Goal: Transaction & Acquisition: Purchase product/service

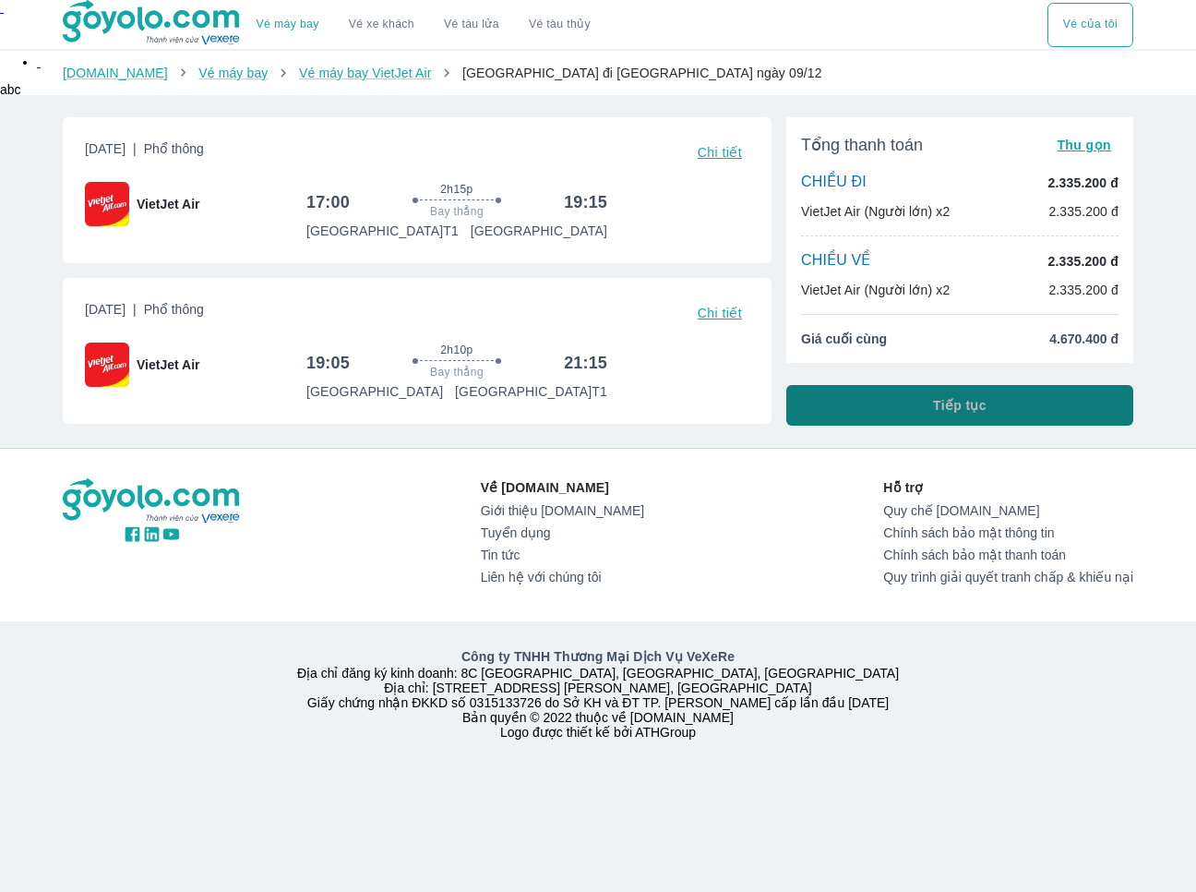
click at [828, 407] on button "Tiếp tục" at bounding box center [959, 405] width 347 height 41
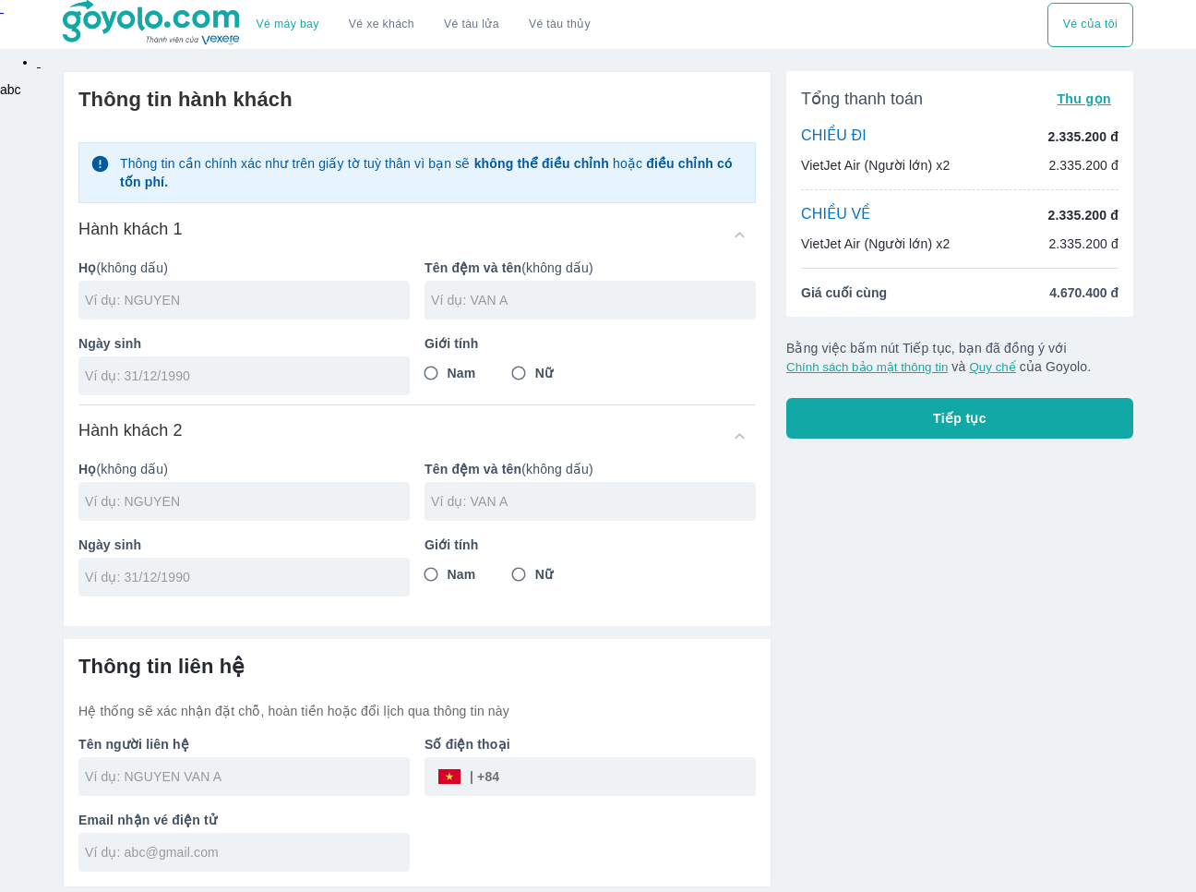
click at [275, 312] on div at bounding box center [243, 300] width 331 height 39
type input "LE"
type input "[PERSON_NAME]"
click at [252, 374] on input "tel" at bounding box center [238, 375] width 306 height 18
type input "[DATE]"
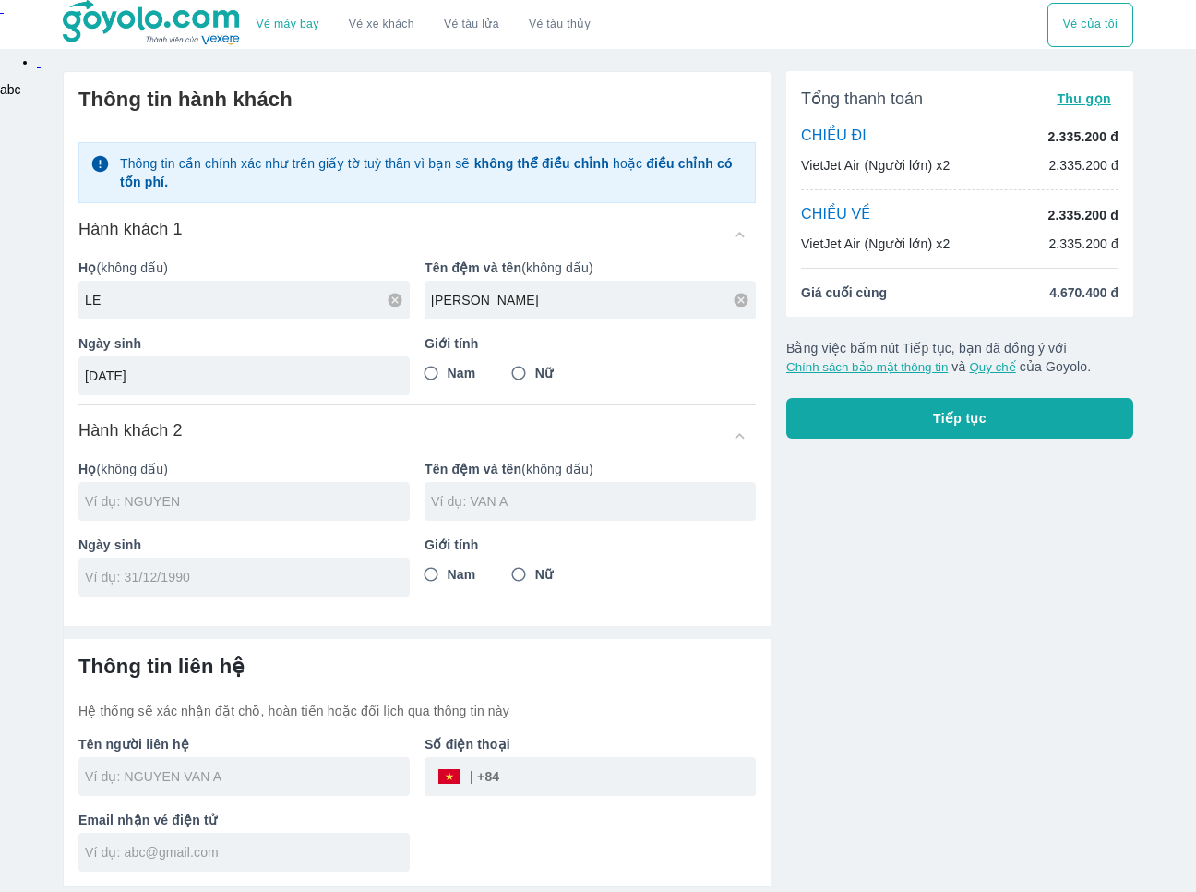
click at [429, 368] on input "Nam" at bounding box center [430, 372] width 33 height 33
radio input "true"
click at [272, 492] on input "text" at bounding box center [247, 501] width 325 height 18
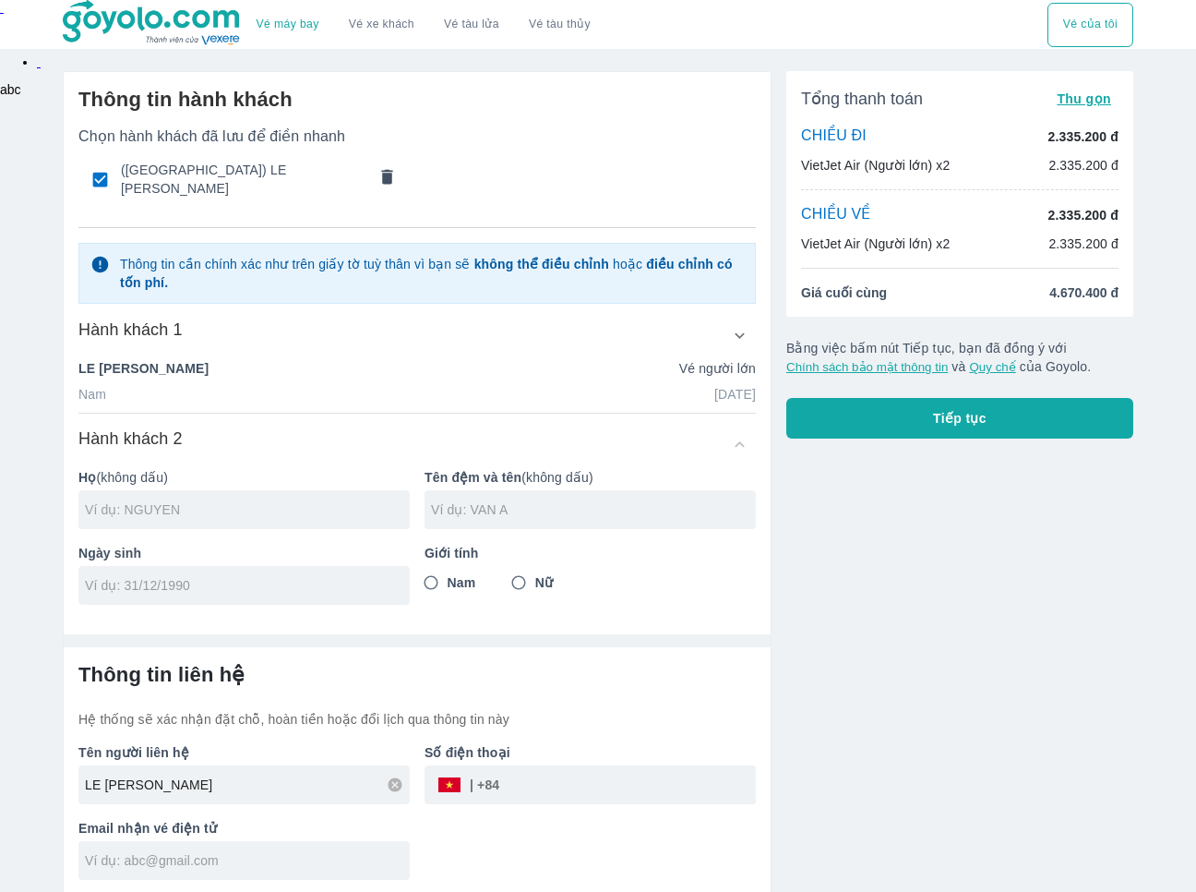
type input "LE [PERSON_NAME]"
type input "DUONG"
type input "THI MY HAO"
click at [243, 576] on input "tel" at bounding box center [238, 585] width 306 height 18
click at [112, 580] on input "[DATE]" at bounding box center [238, 585] width 306 height 18
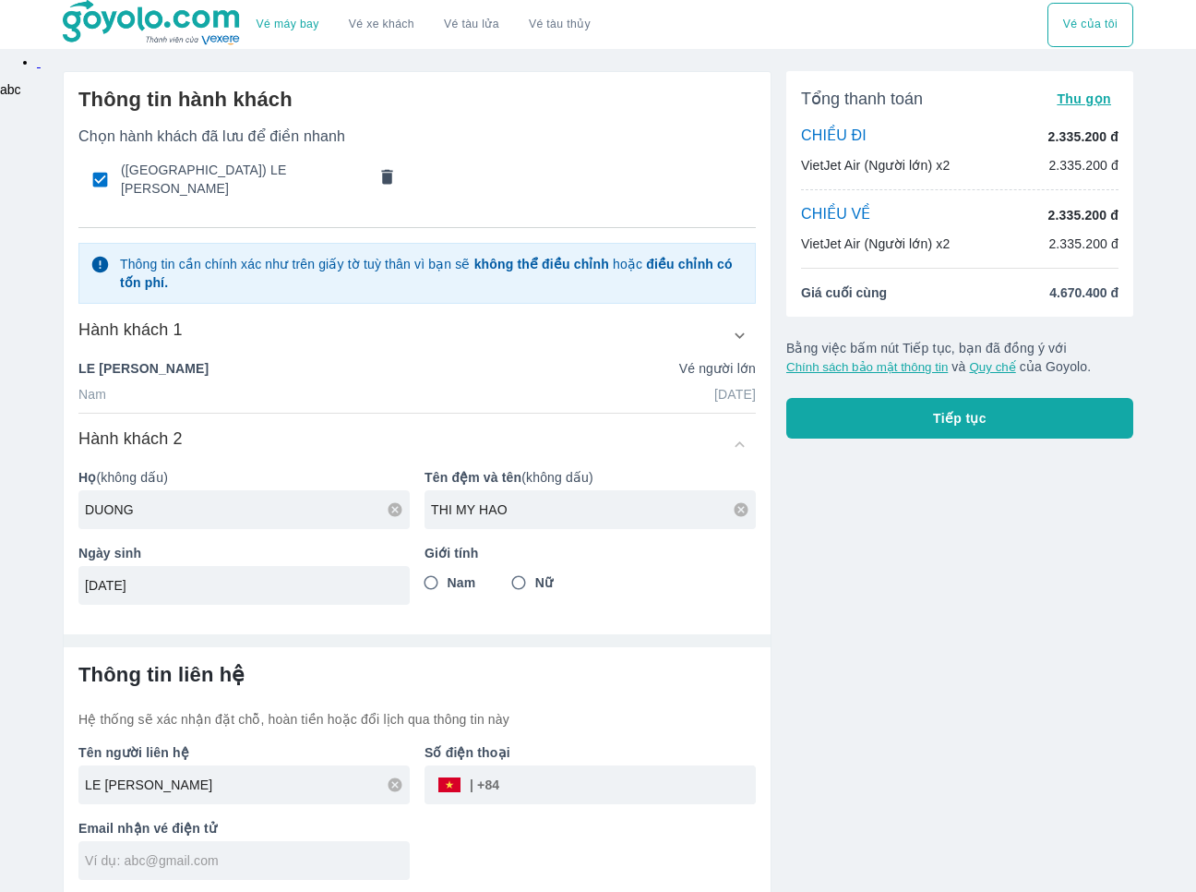
type input "[DATE]"
click at [829, 572] on div "Tổng thanh toán Thu gọn CHIỀU ĐI 2.335.200 đ VietJet Air (Người lớn) x2 2.335.2…" at bounding box center [953, 475] width 362 height 839
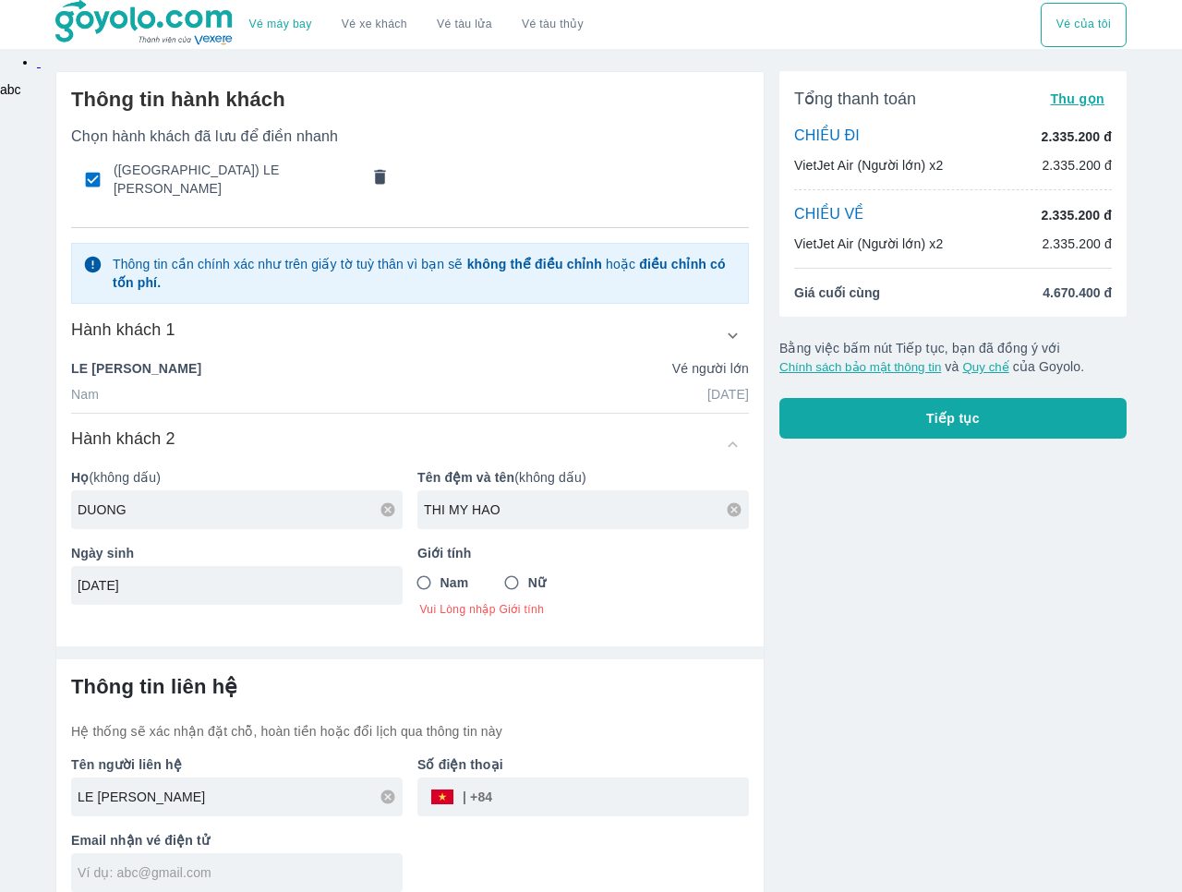
click at [519, 578] on input "Nữ" at bounding box center [511, 582] width 33 height 33
radio input "true"
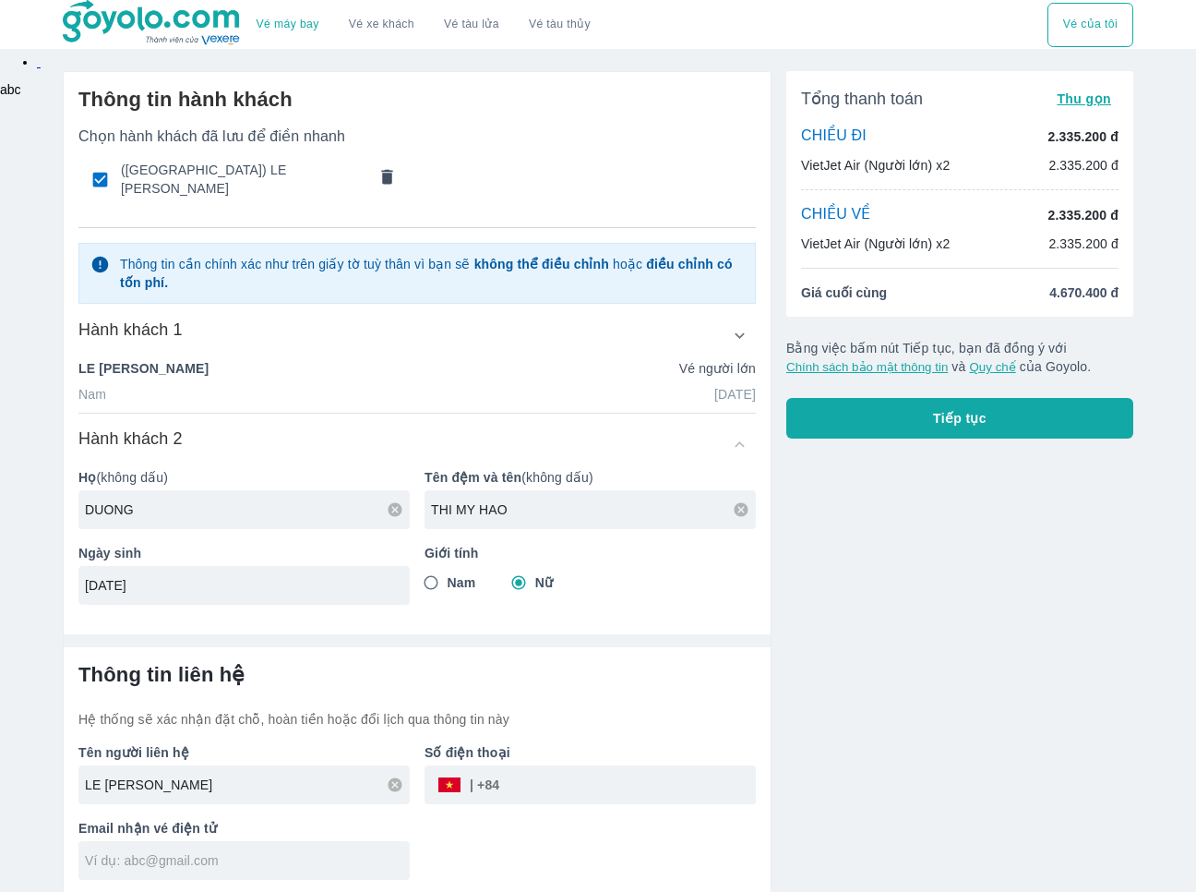
click at [805, 581] on div "Tổng thanh toán Thu gọn CHIỀU ĐI 2.335.200 đ VietJet Air (Người lớn) x2 2.335.2…" at bounding box center [953, 475] width 362 height 839
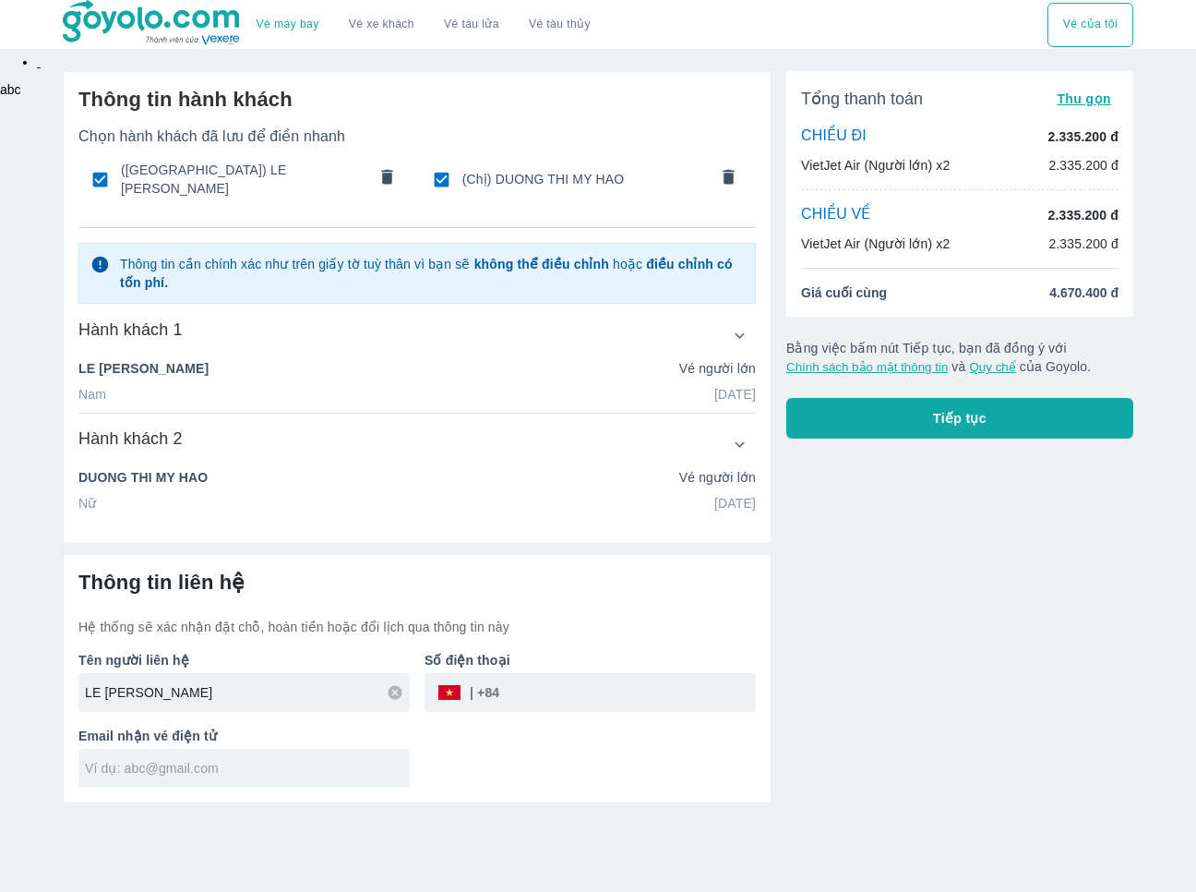
click at [641, 685] on input "tel" at bounding box center [627, 692] width 257 height 44
type input "938290496"
type input "[EMAIL_ADDRESS][DOMAIN_NAME]"
click at [1088, 437] on button "Tiếp tục" at bounding box center [959, 418] width 347 height 41
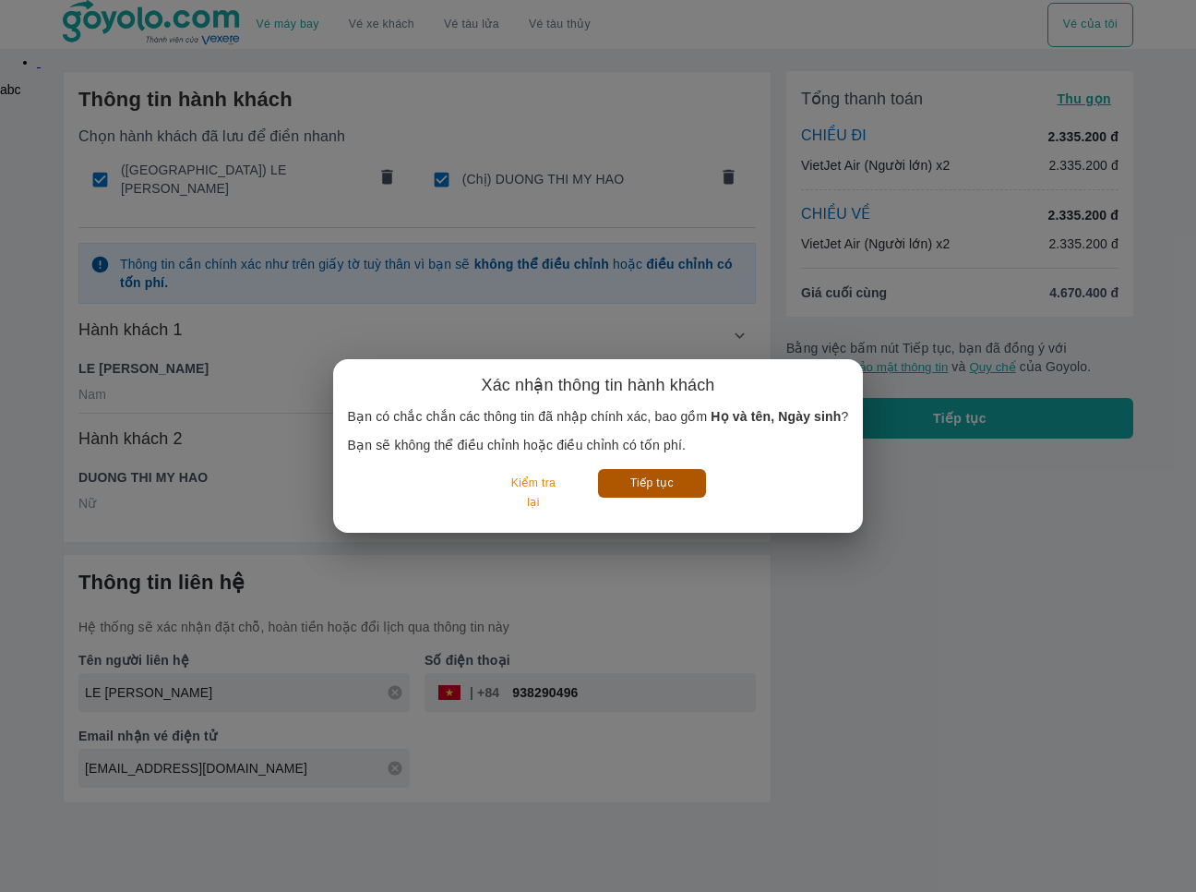
click at [667, 480] on button "Tiếp tục" at bounding box center [652, 483] width 108 height 29
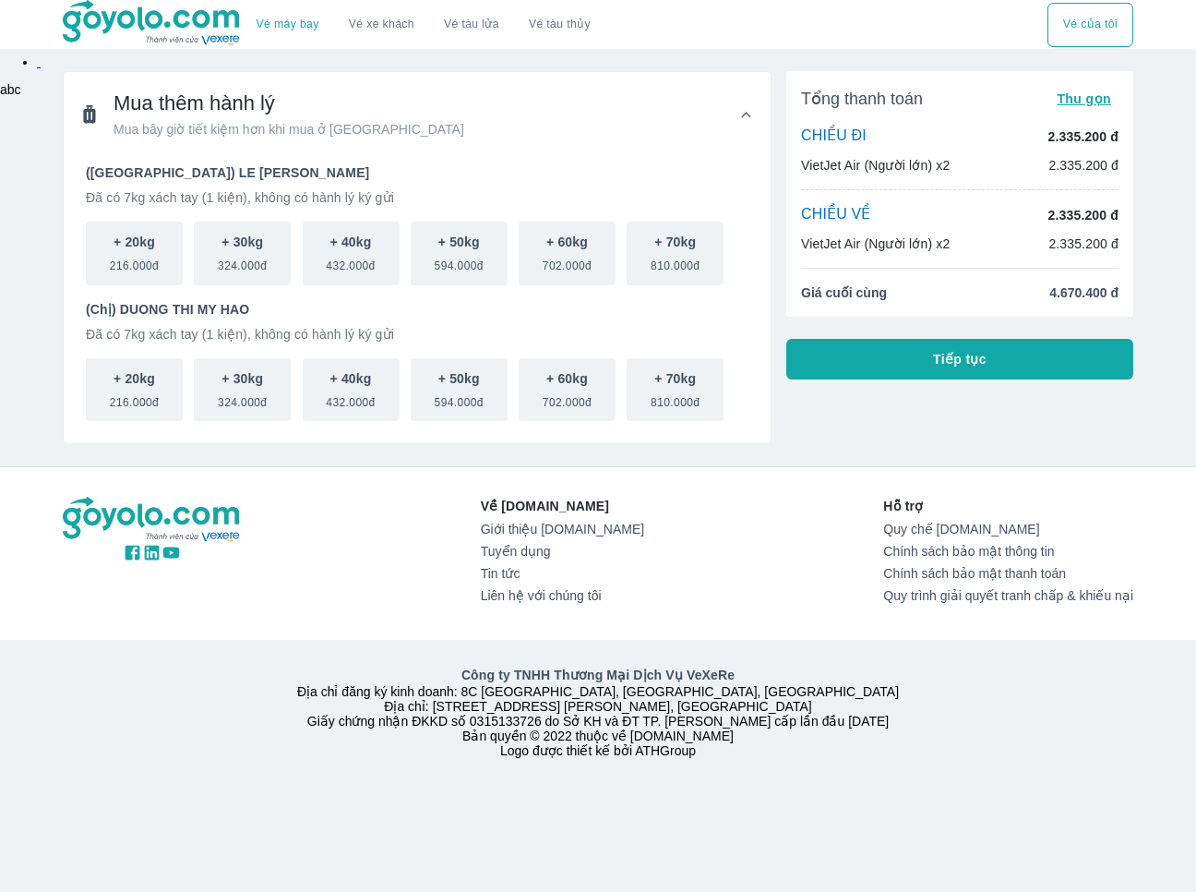
click at [746, 121] on icon at bounding box center [746, 114] width 19 height 19
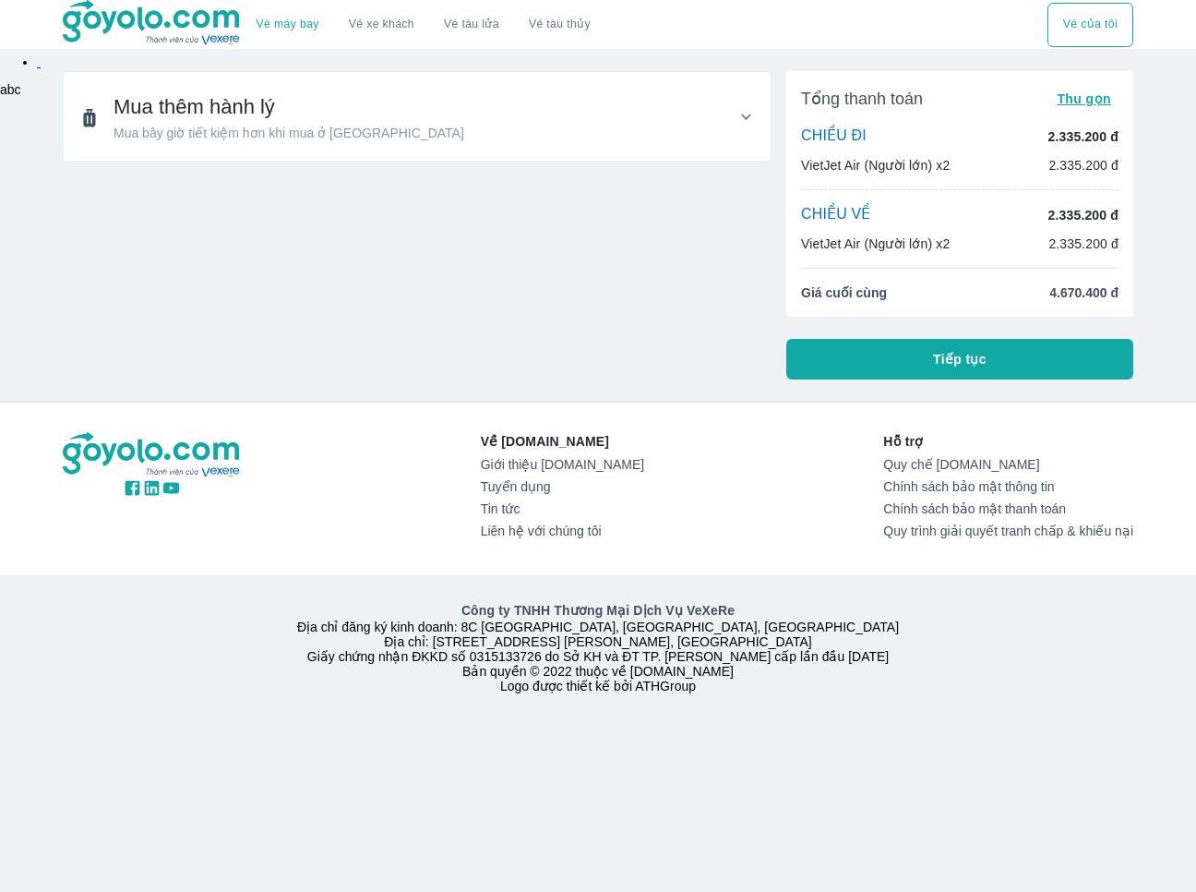
click at [746, 121] on icon at bounding box center [746, 116] width 19 height 19
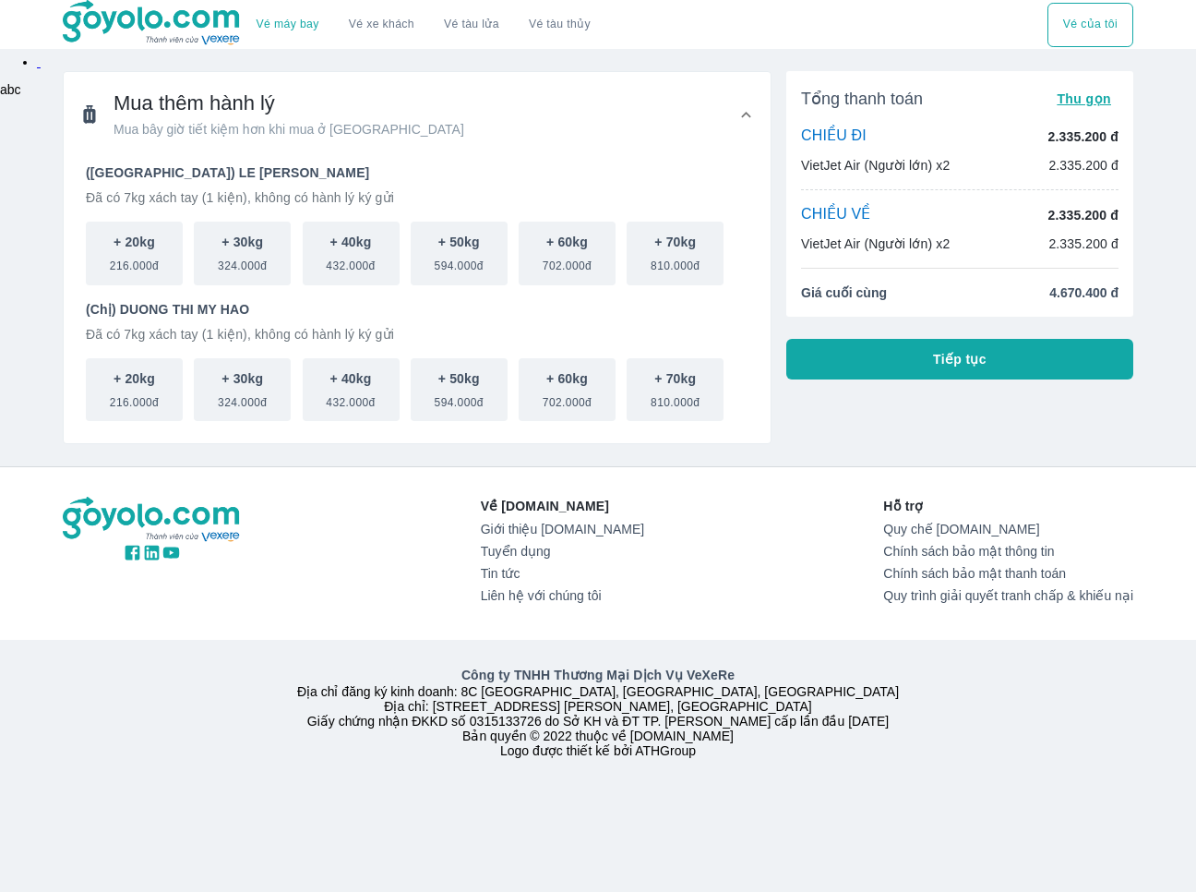
click at [818, 366] on button "Tiếp tục" at bounding box center [959, 359] width 347 height 41
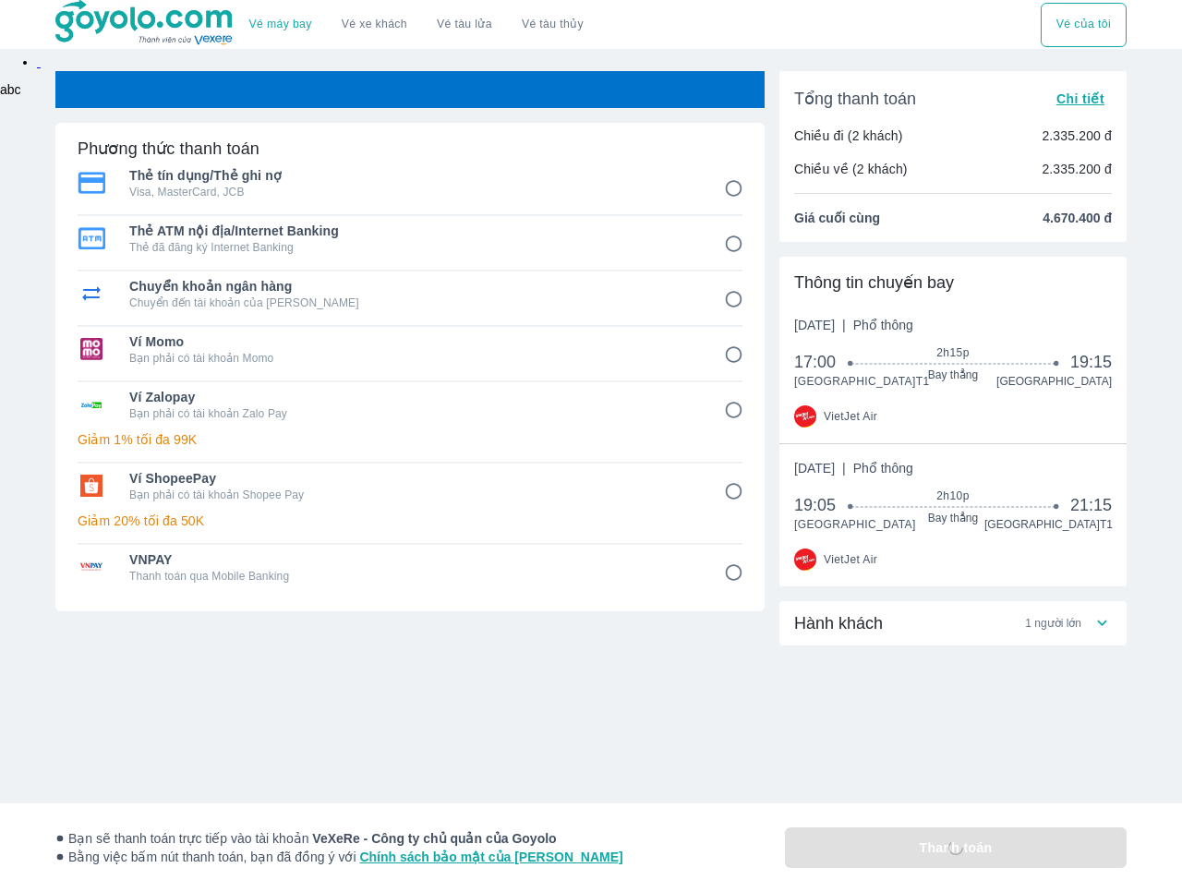
click at [1104, 626] on icon at bounding box center [1102, 623] width 10 height 6
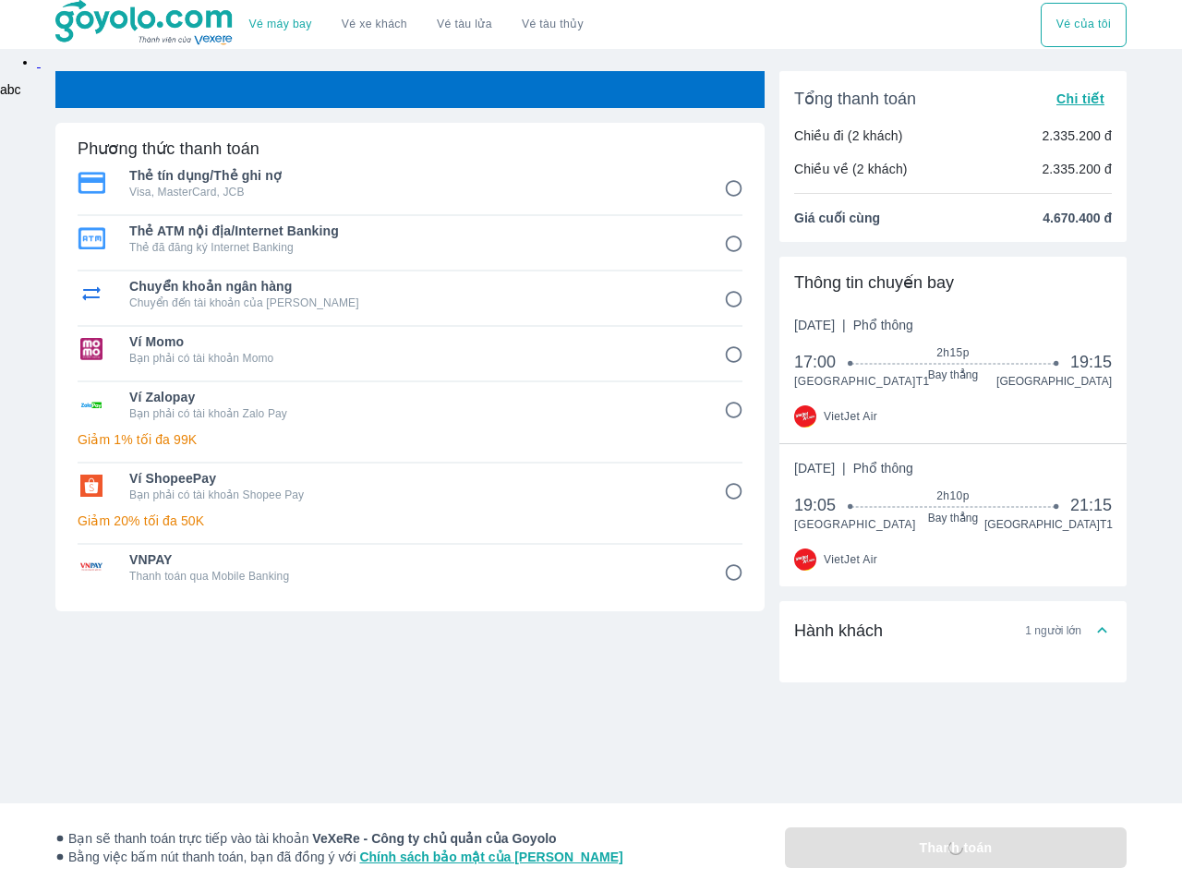
click at [1101, 640] on icon at bounding box center [1101, 629] width 19 height 19
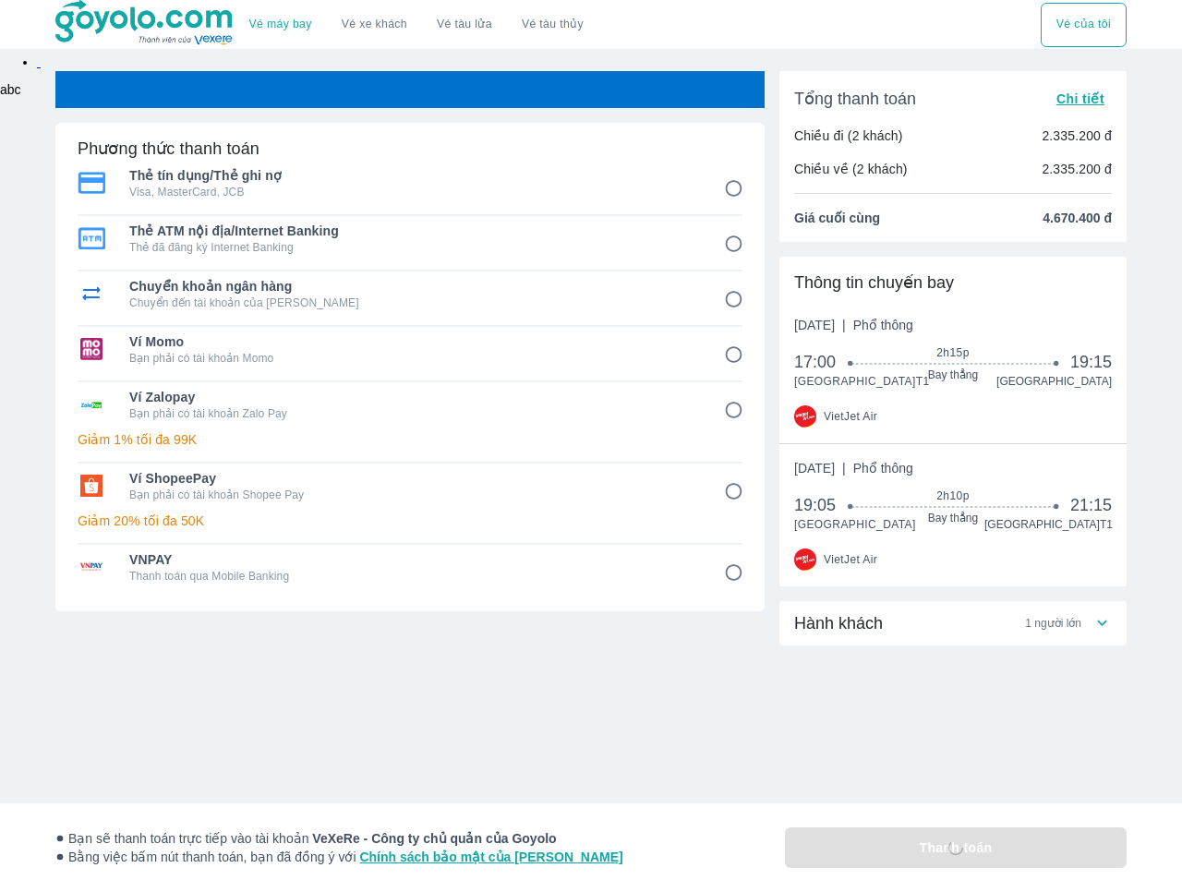
click at [738, 191] on input "1" at bounding box center [733, 189] width 36 height 36
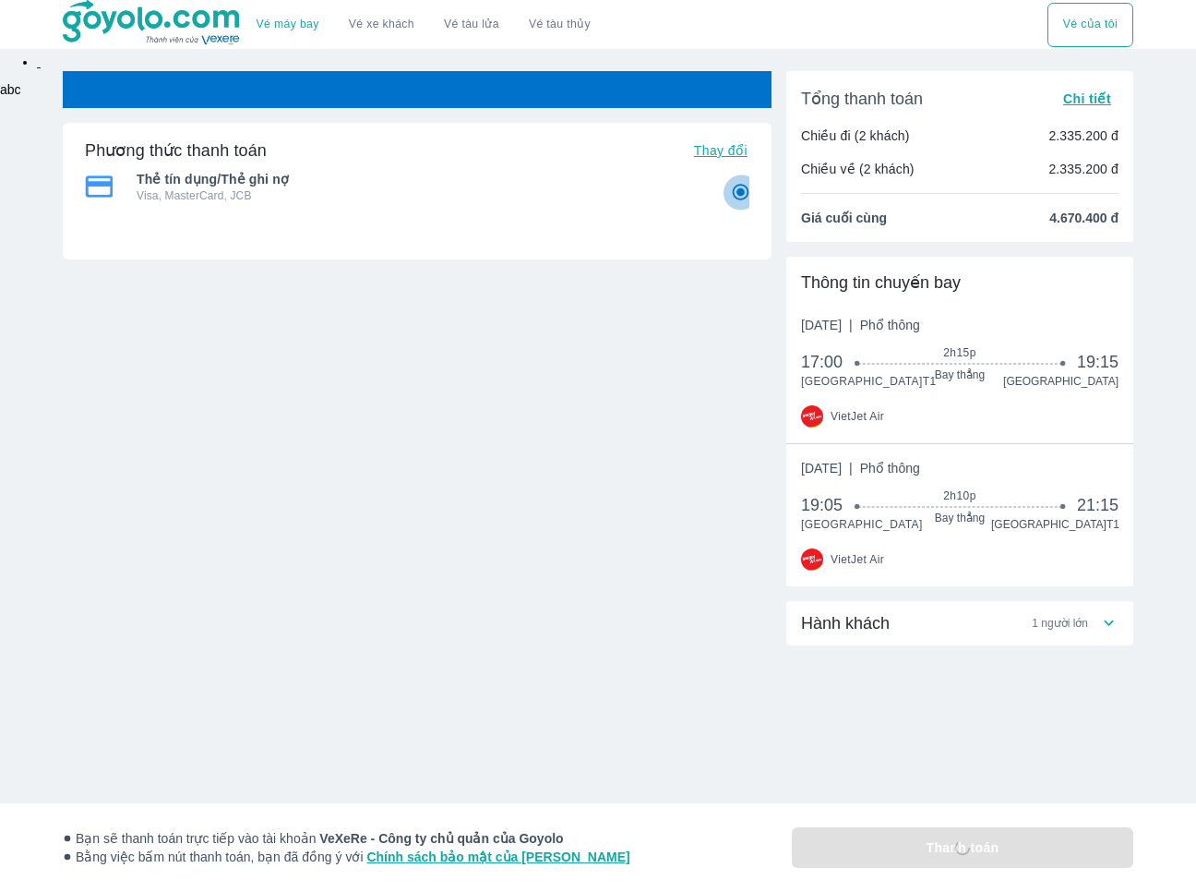
click at [731, 186] on input "1" at bounding box center [741, 192] width 36 height 36
click at [696, 198] on p "Visa, MasterCard, JCB" at bounding box center [421, 195] width 569 height 15
radio input "true"
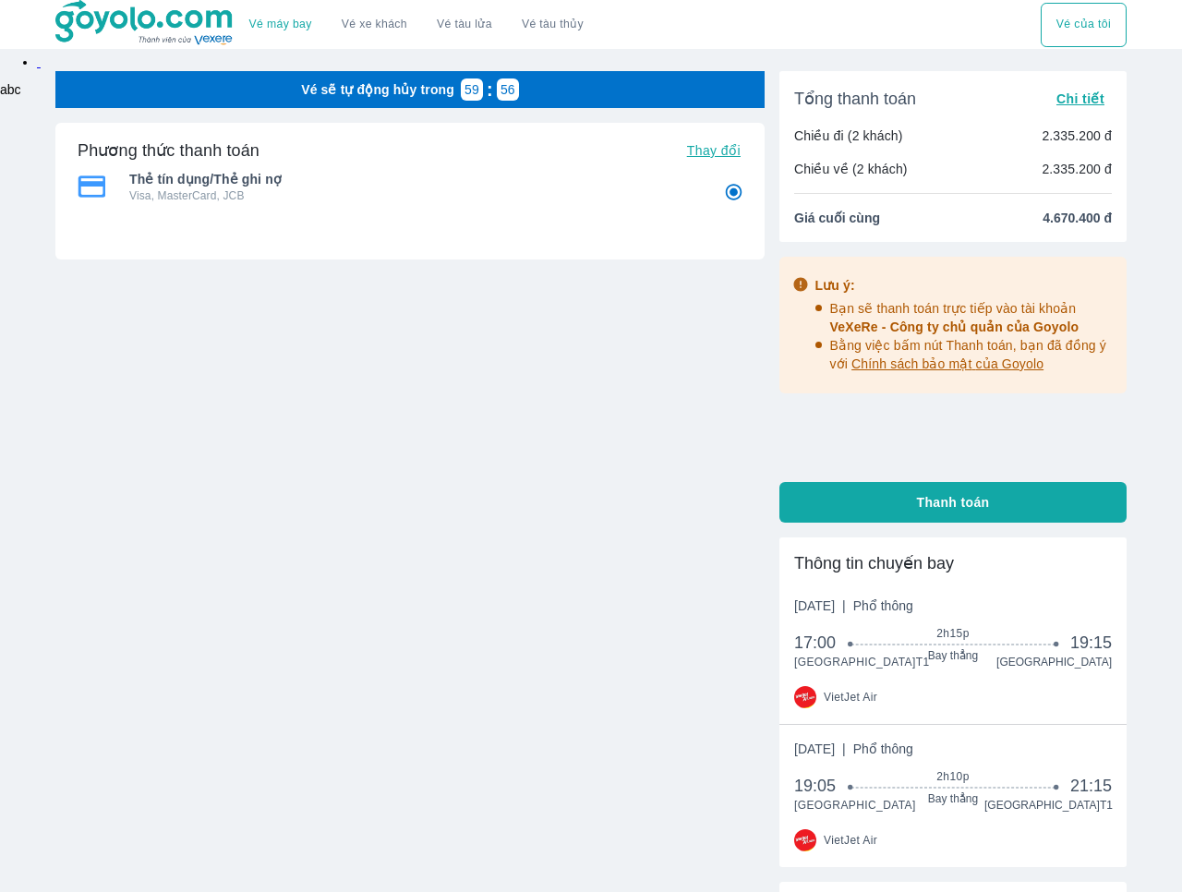
click at [788, 507] on button "Thanh toán" at bounding box center [952, 502] width 347 height 41
radio input "false"
